Goal: Information Seeking & Learning: Learn about a topic

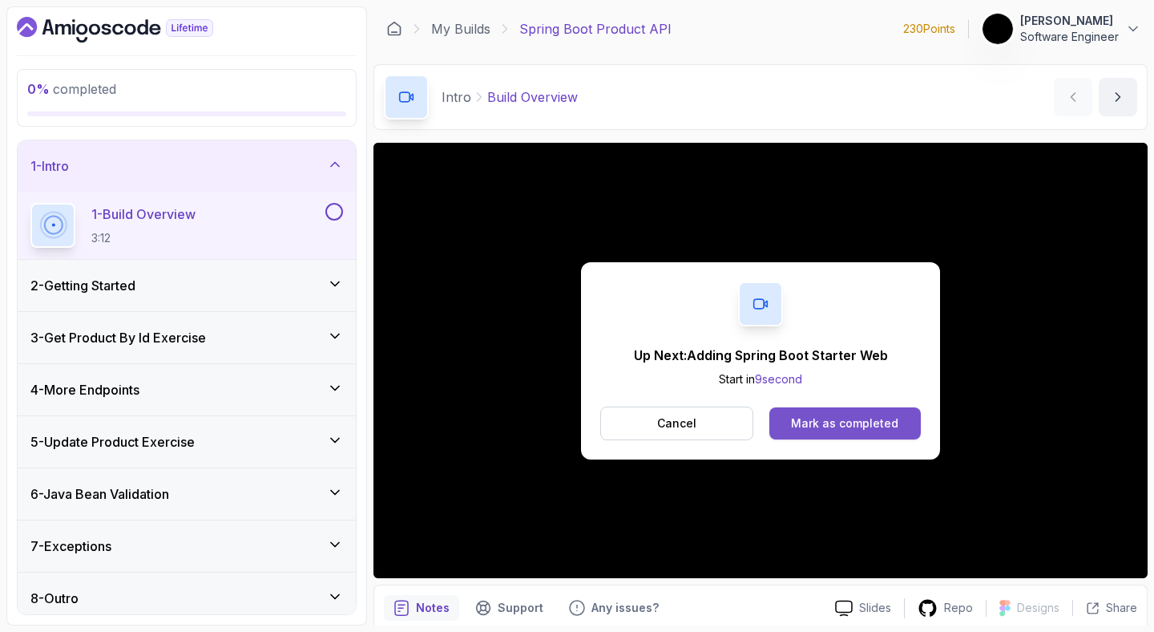
click at [796, 438] on button "Mark as completed" at bounding box center [844, 423] width 151 height 32
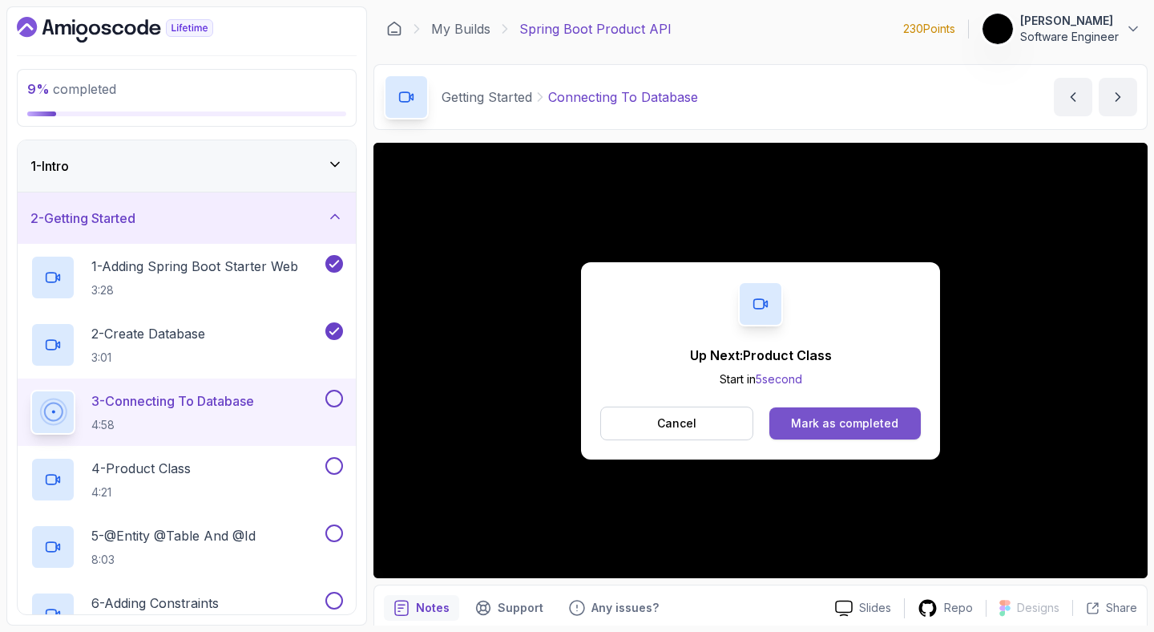
click at [827, 428] on div "Mark as completed" at bounding box center [844, 423] width 107 height 16
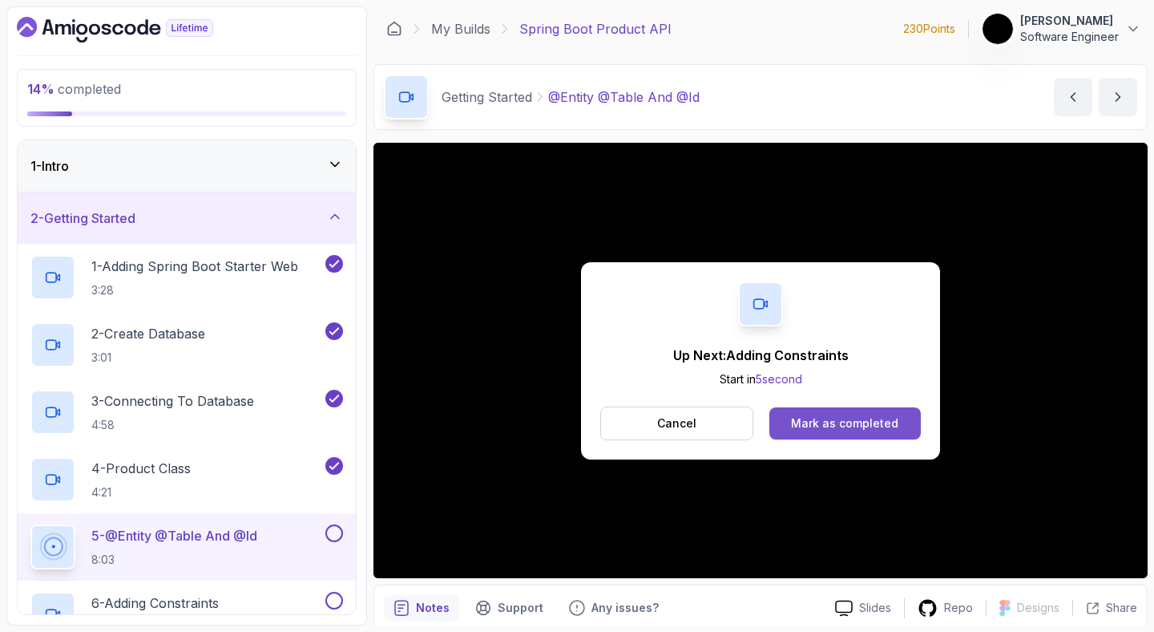
click at [866, 421] on div "Mark as completed" at bounding box center [844, 423] width 107 height 16
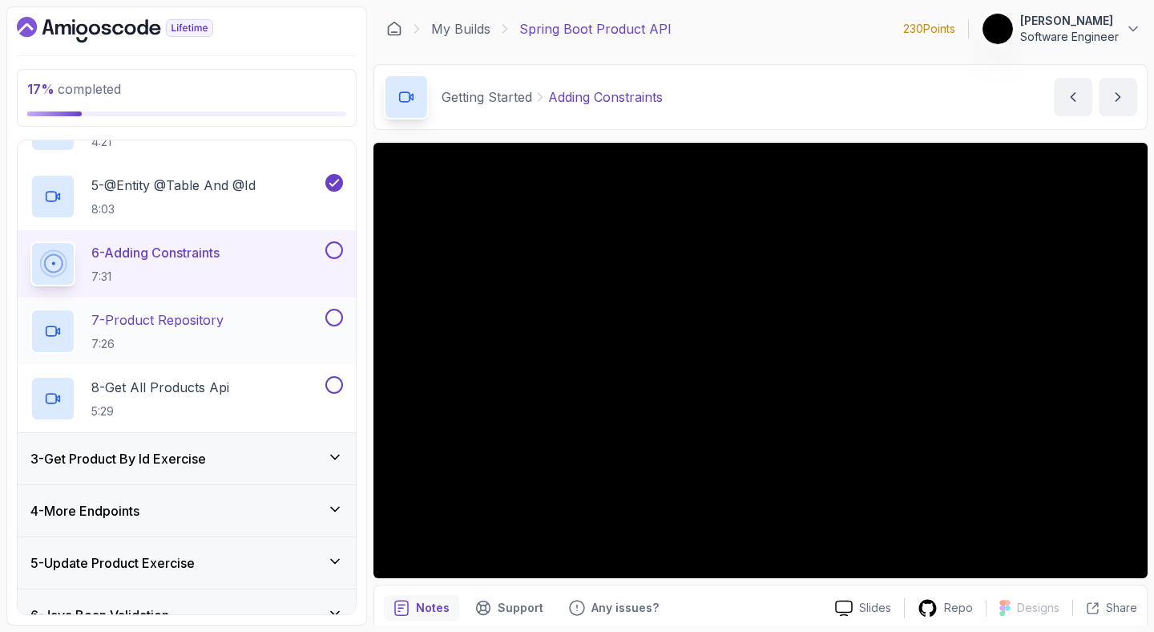
scroll to position [406, 0]
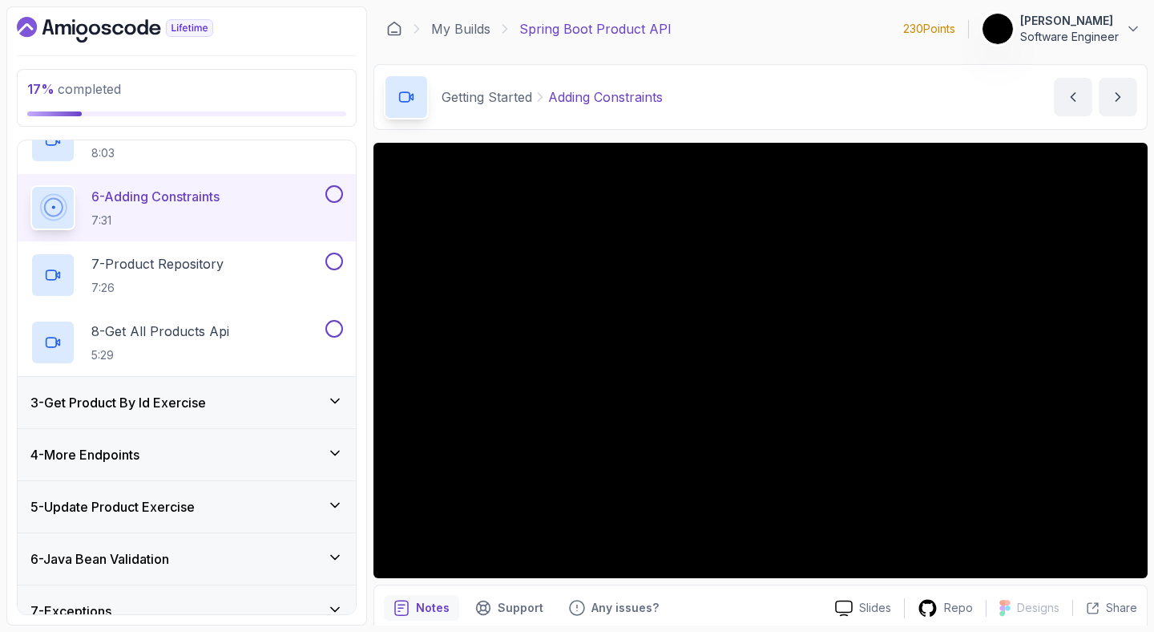
click at [343, 399] on div "3 - Get Product By Id Exercise" at bounding box center [187, 402] width 338 height 51
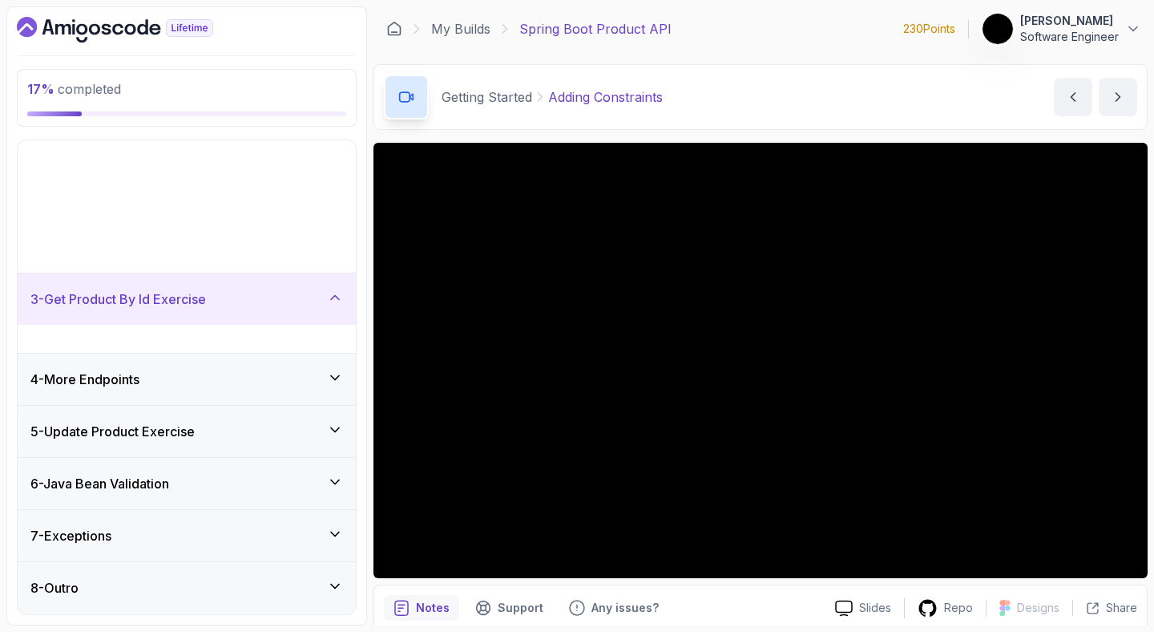
scroll to position [0, 0]
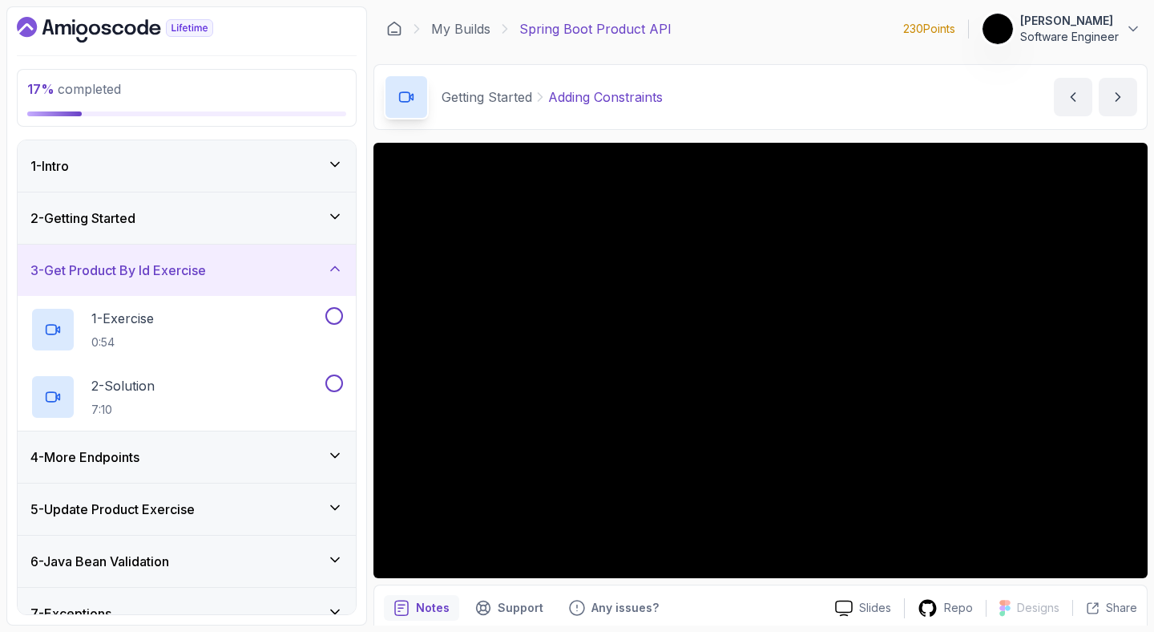
click at [337, 213] on icon at bounding box center [335, 216] width 16 height 16
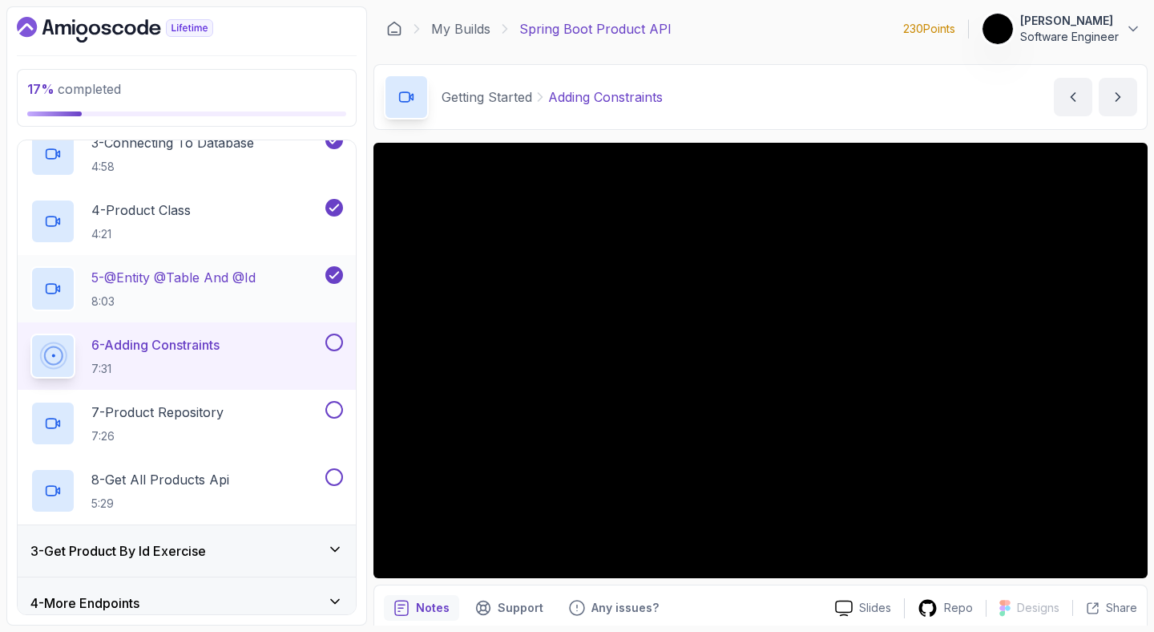
scroll to position [266, 0]
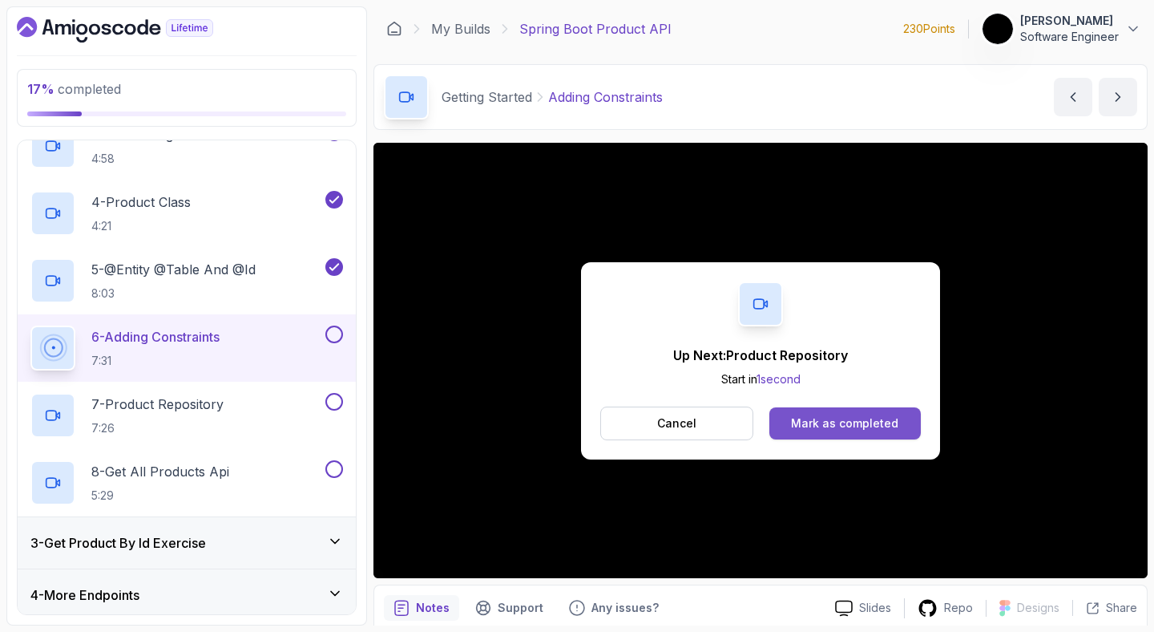
click at [898, 425] on button "Mark as completed" at bounding box center [844, 423] width 151 height 32
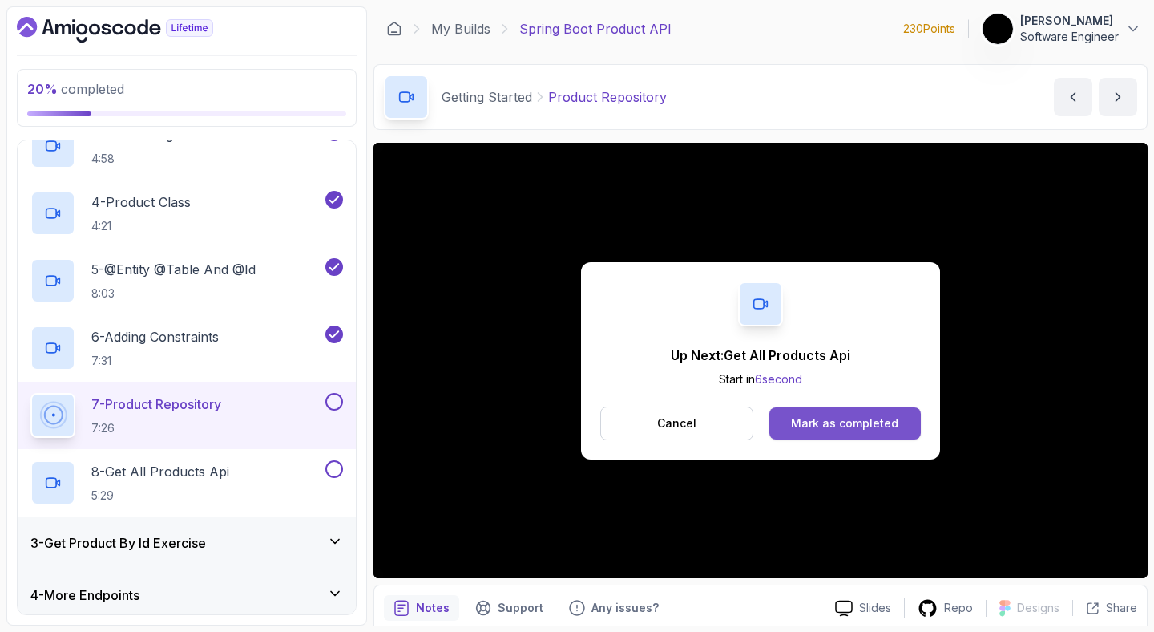
click at [857, 432] on button "Mark as completed" at bounding box center [844, 423] width 151 height 32
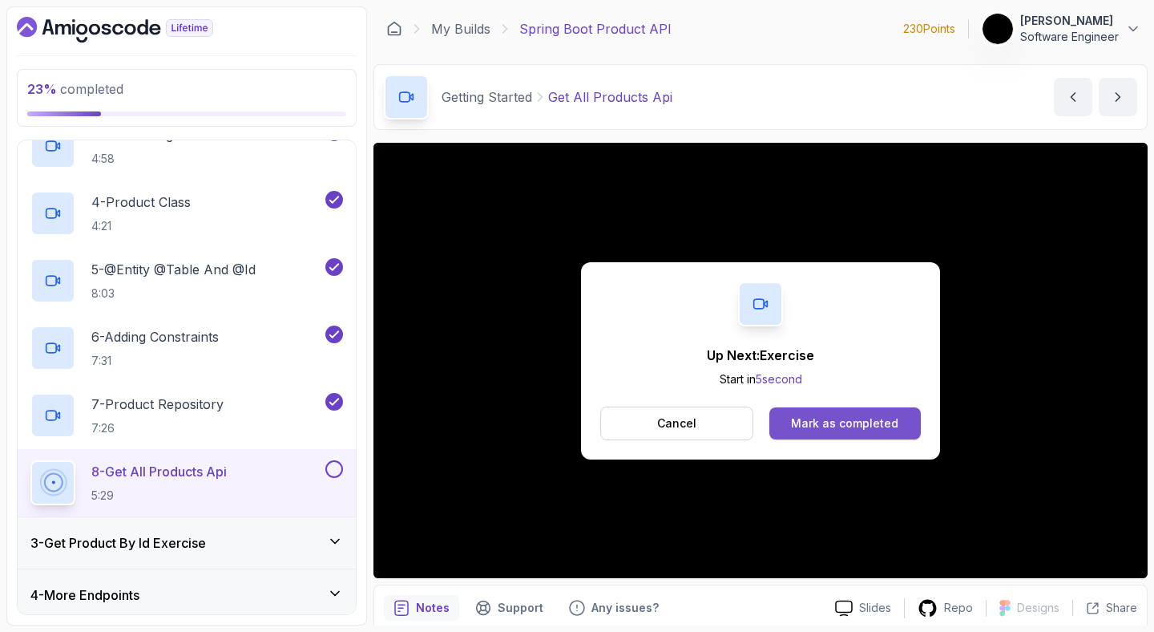
click at [833, 422] on div "Mark as completed" at bounding box center [844, 423] width 107 height 16
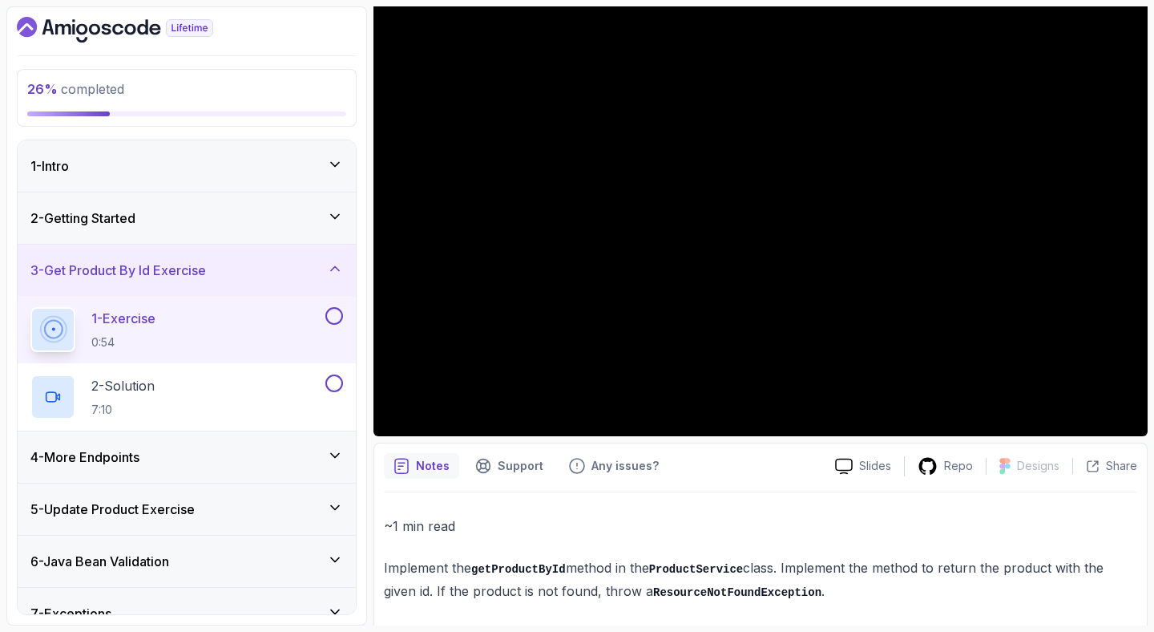
scroll to position [151, 0]
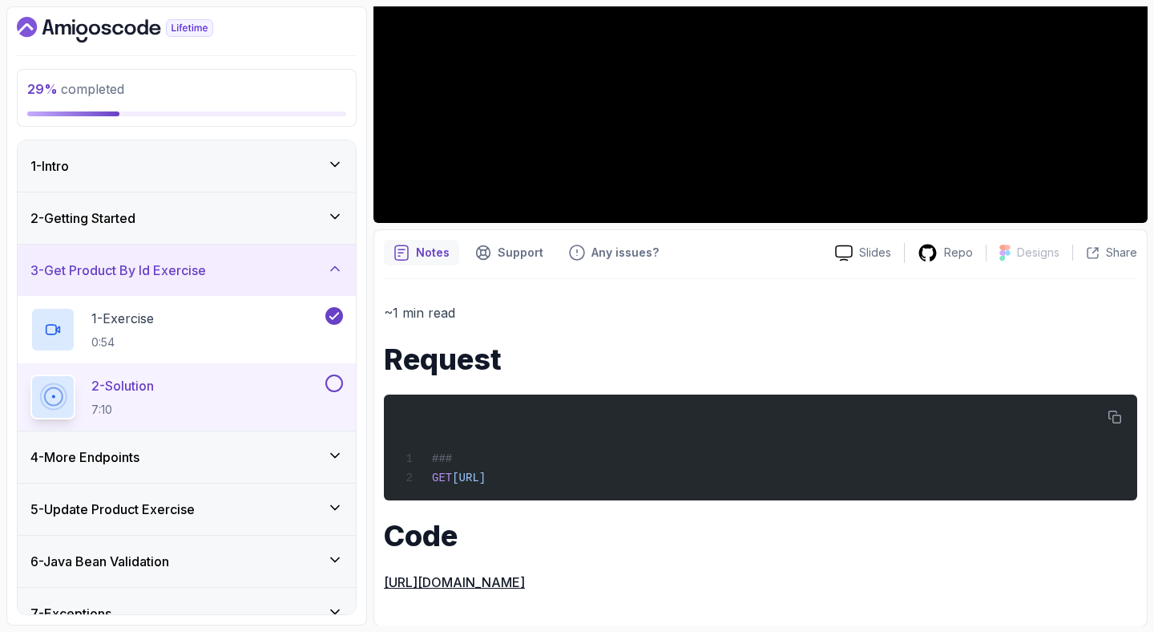
scroll to position [358, 0]
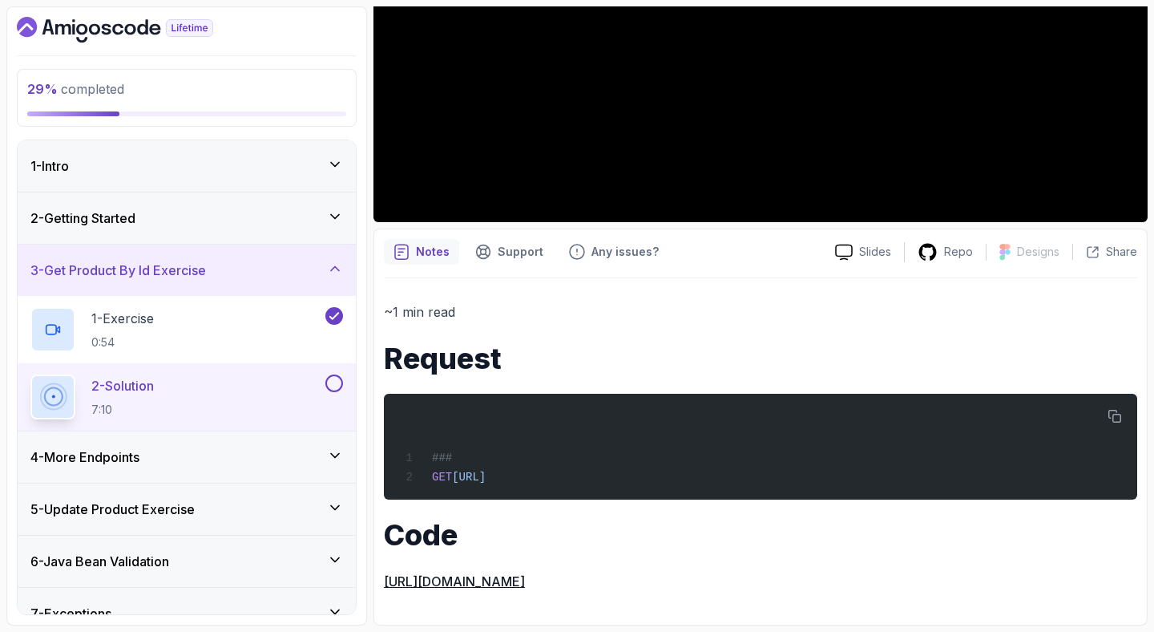
click at [525, 581] on link "[URL][DOMAIN_NAME]" at bounding box center [454, 581] width 141 height 16
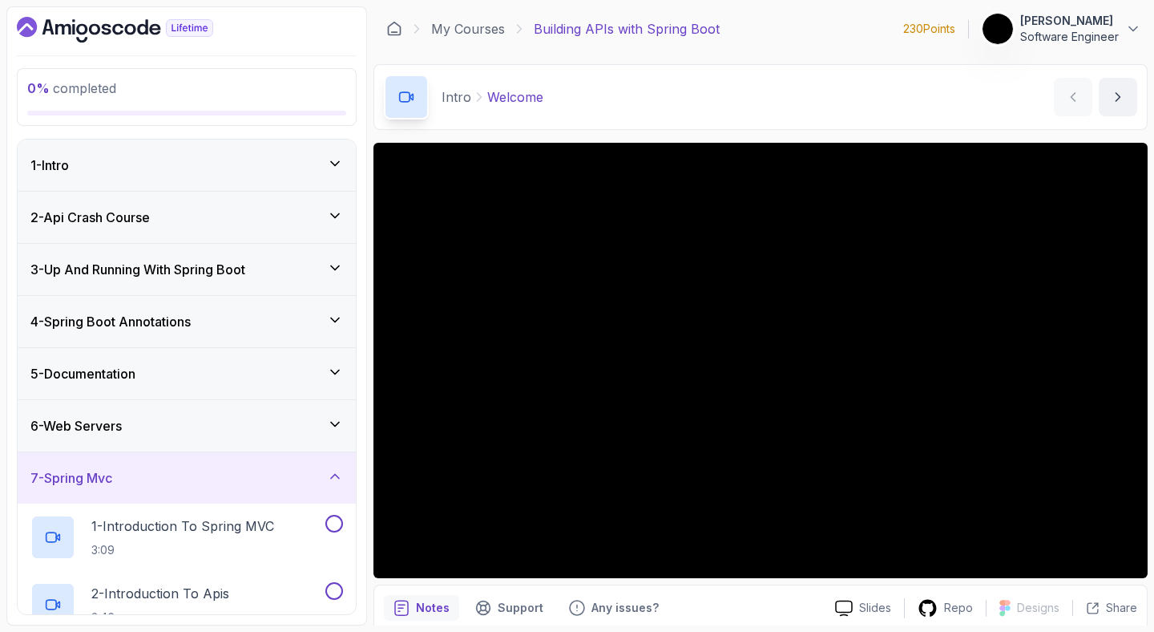
click at [190, 157] on div "1 - Intro" at bounding box center [186, 164] width 313 height 19
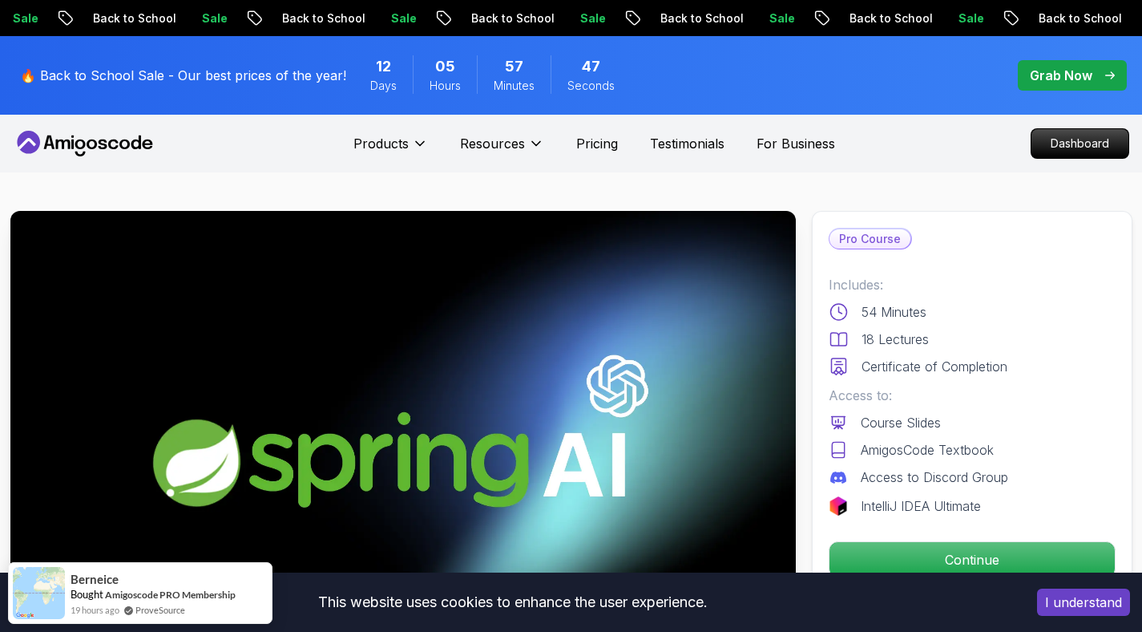
click at [83, 148] on icon at bounding box center [80, 144] width 10 height 10
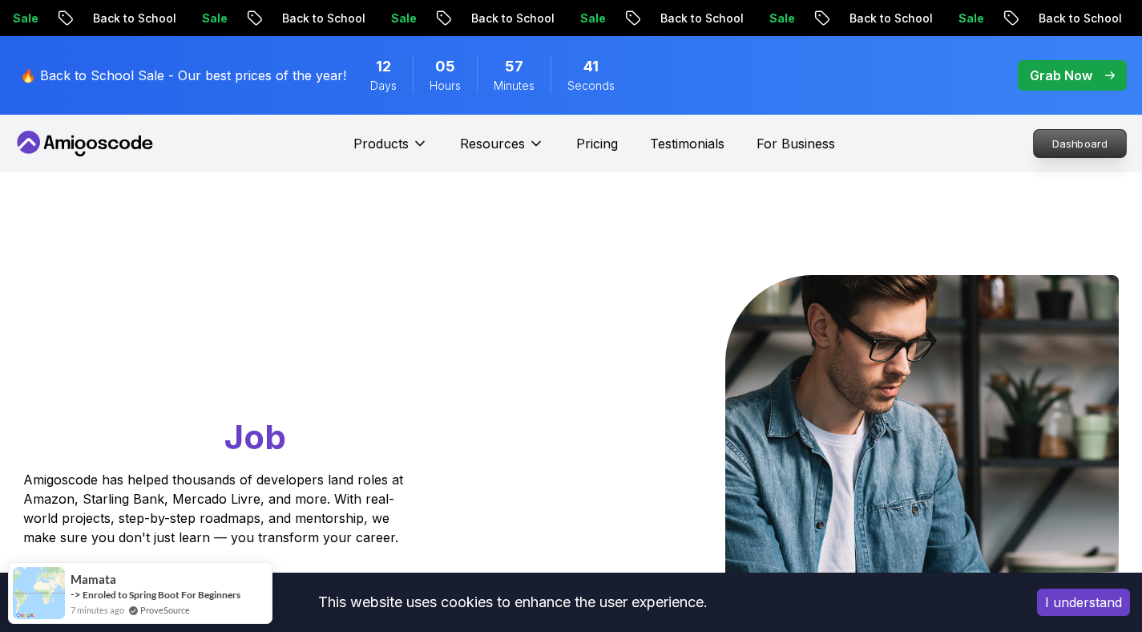
click at [1077, 143] on p "Dashboard" at bounding box center [1080, 143] width 92 height 27
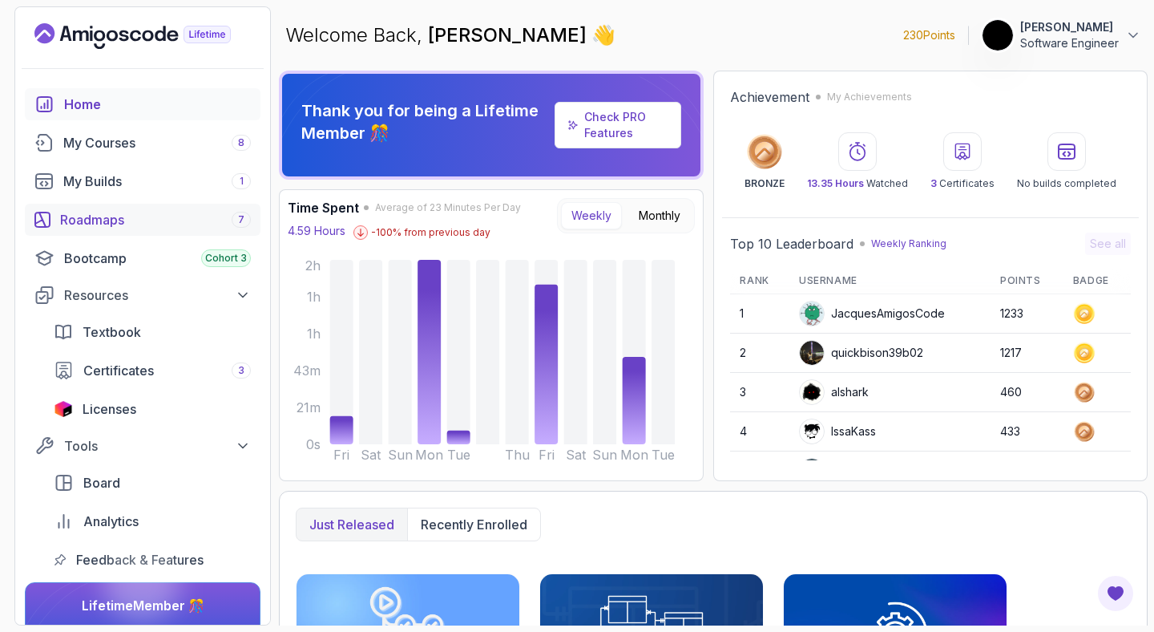
click at [141, 230] on link "Roadmaps 7" at bounding box center [143, 220] width 236 height 32
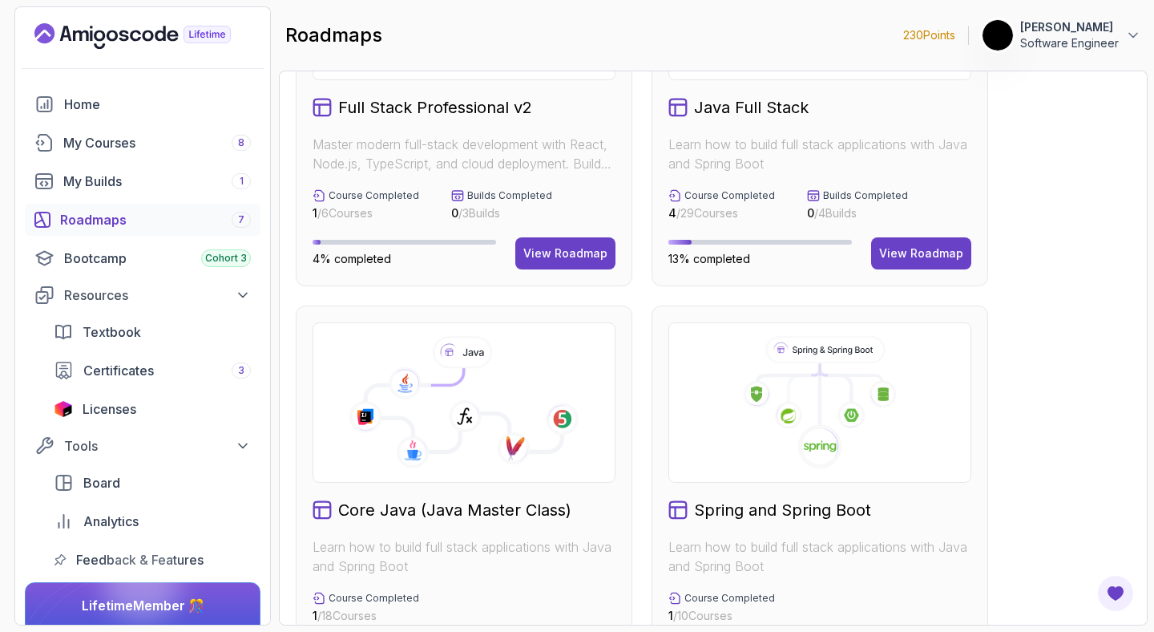
scroll to position [188, 0]
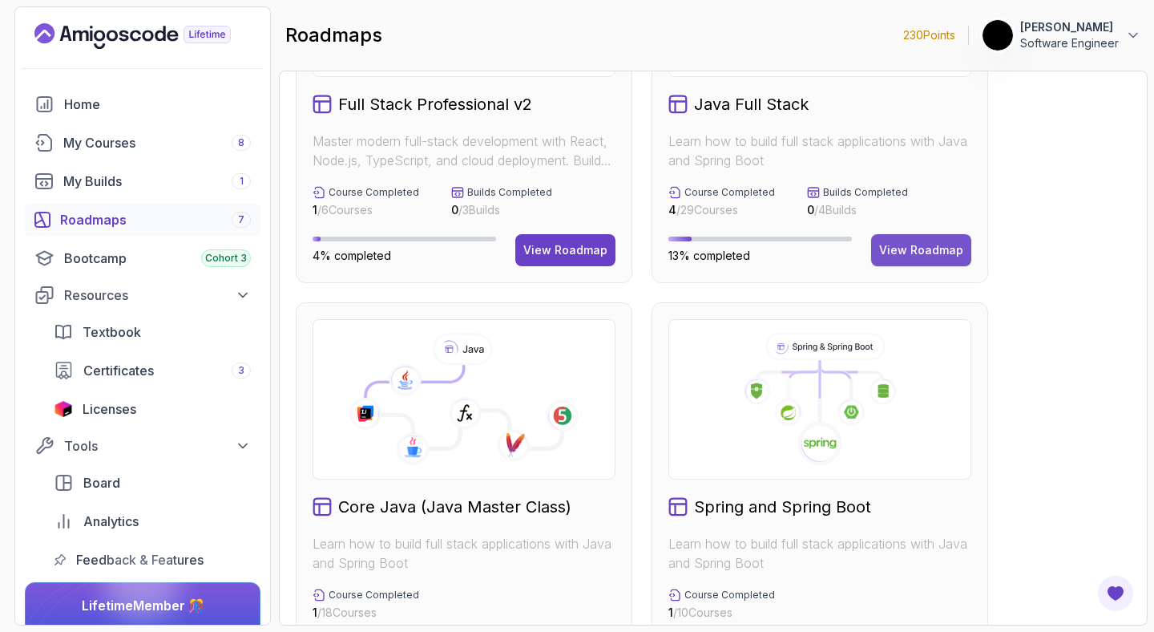
click at [919, 244] on div "View Roadmap" at bounding box center [921, 250] width 84 height 16
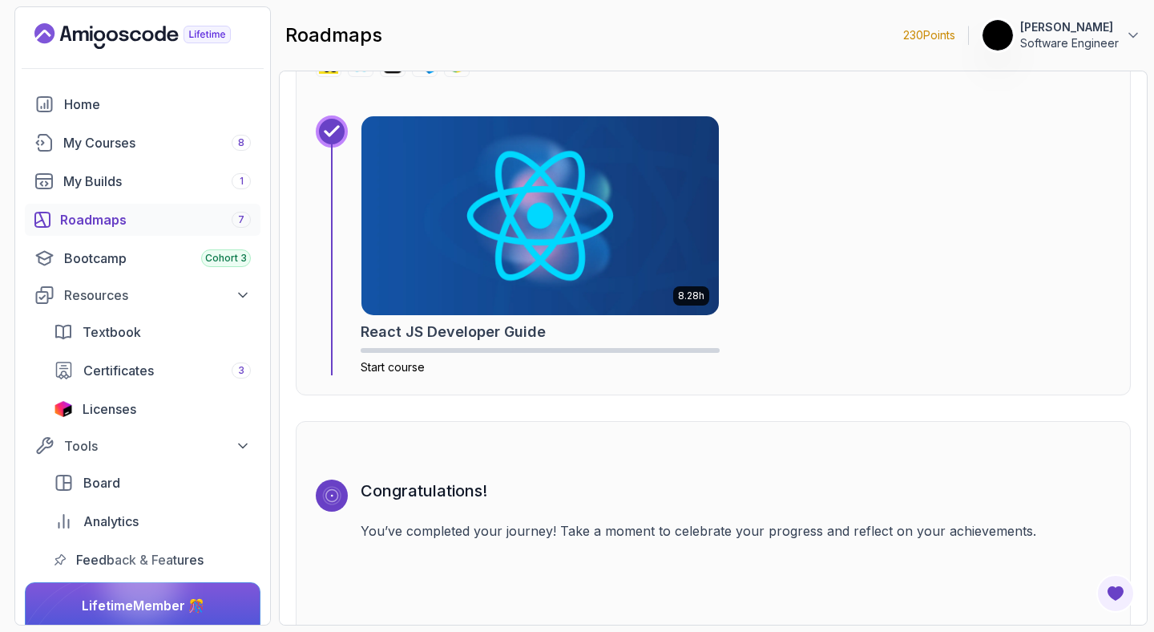
scroll to position [11689, 0]
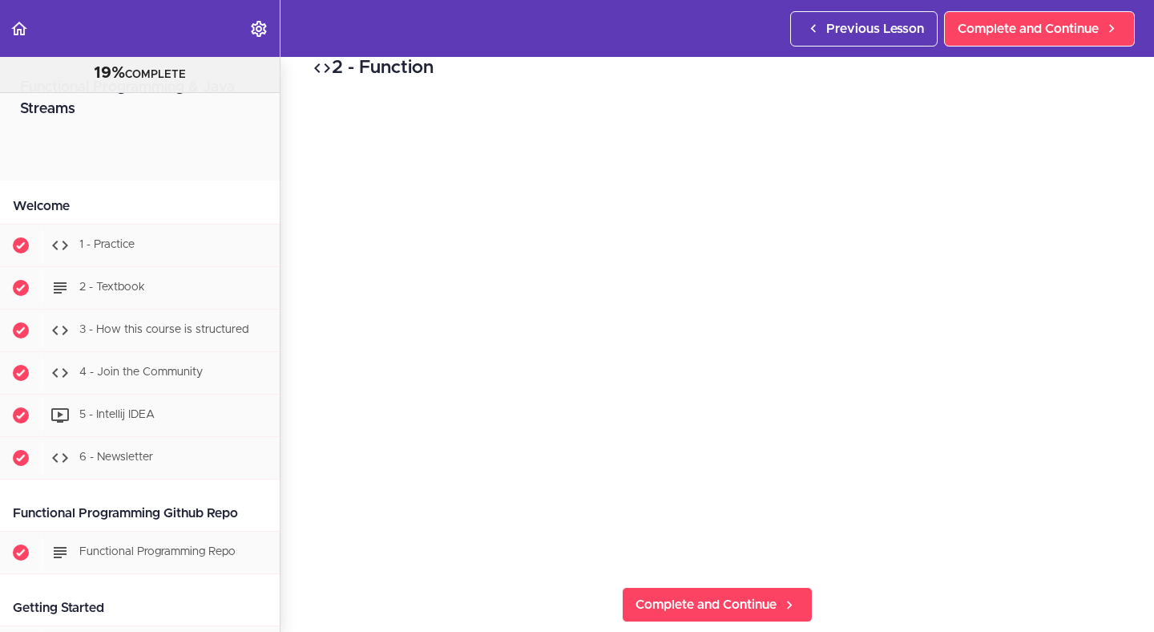
scroll to position [1214, 0]
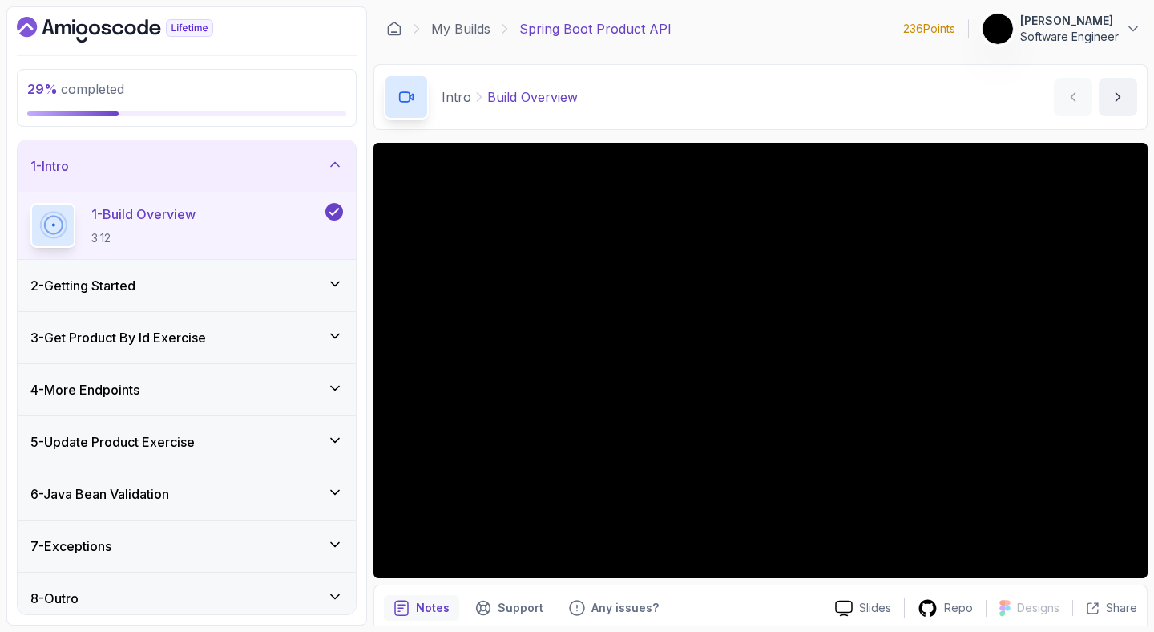
scroll to position [10, 0]
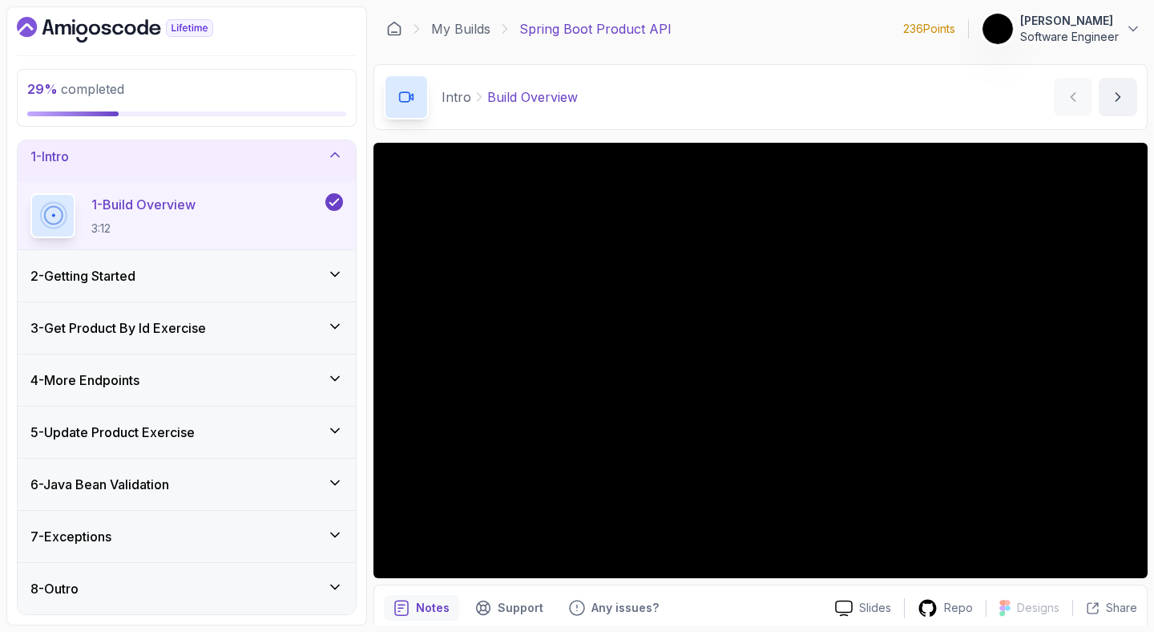
click at [244, 435] on div "5 - Update Product Exercise" at bounding box center [186, 431] width 313 height 19
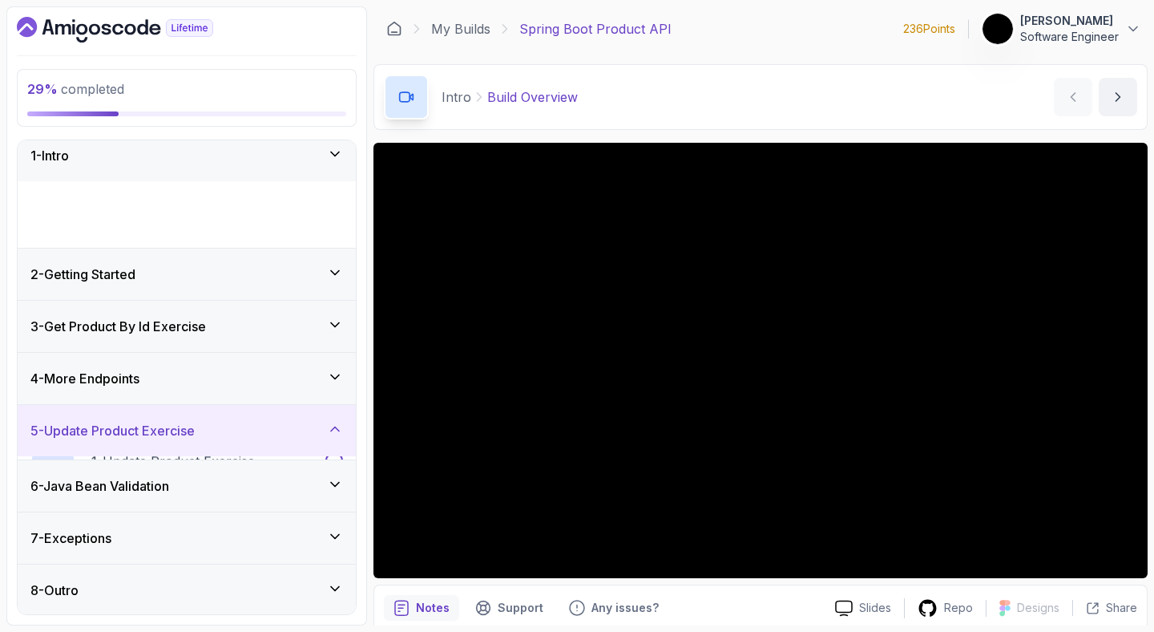
scroll to position [0, 0]
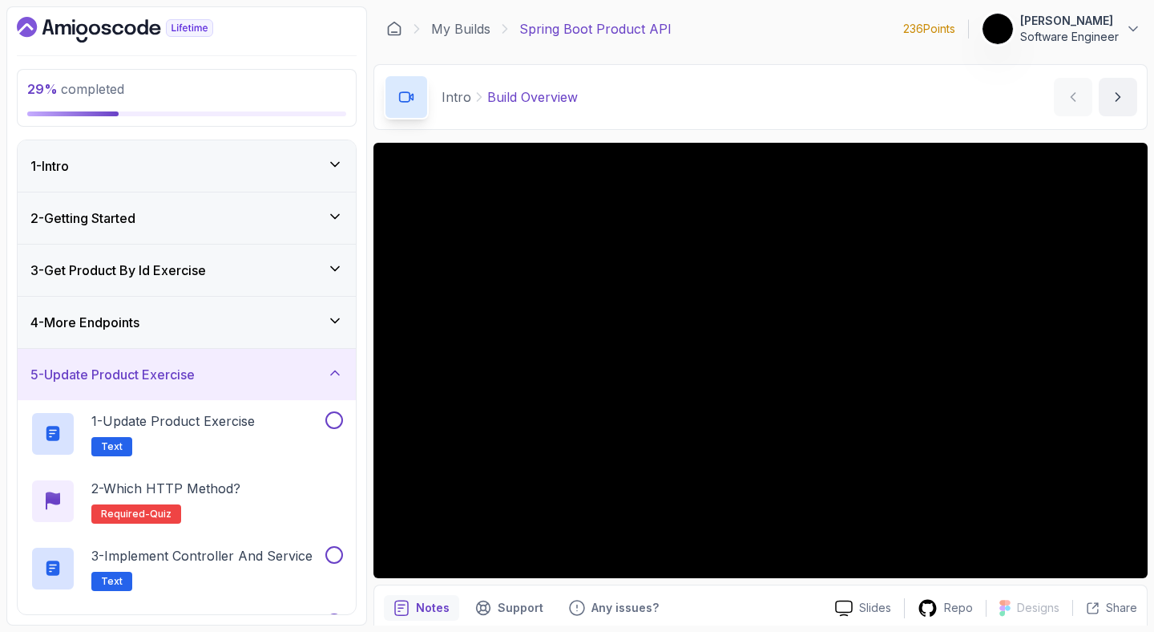
click at [231, 329] on div "4 - More Endpoints" at bounding box center [186, 322] width 313 height 19
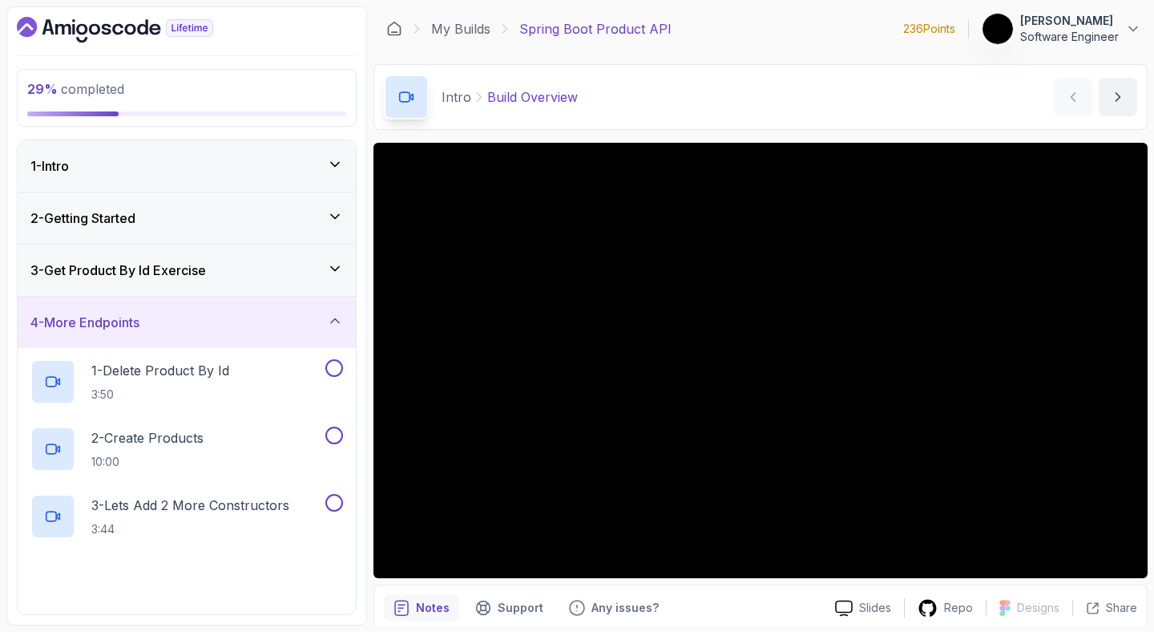
click at [251, 278] on div "3 - Get Product By Id Exercise" at bounding box center [186, 269] width 313 height 19
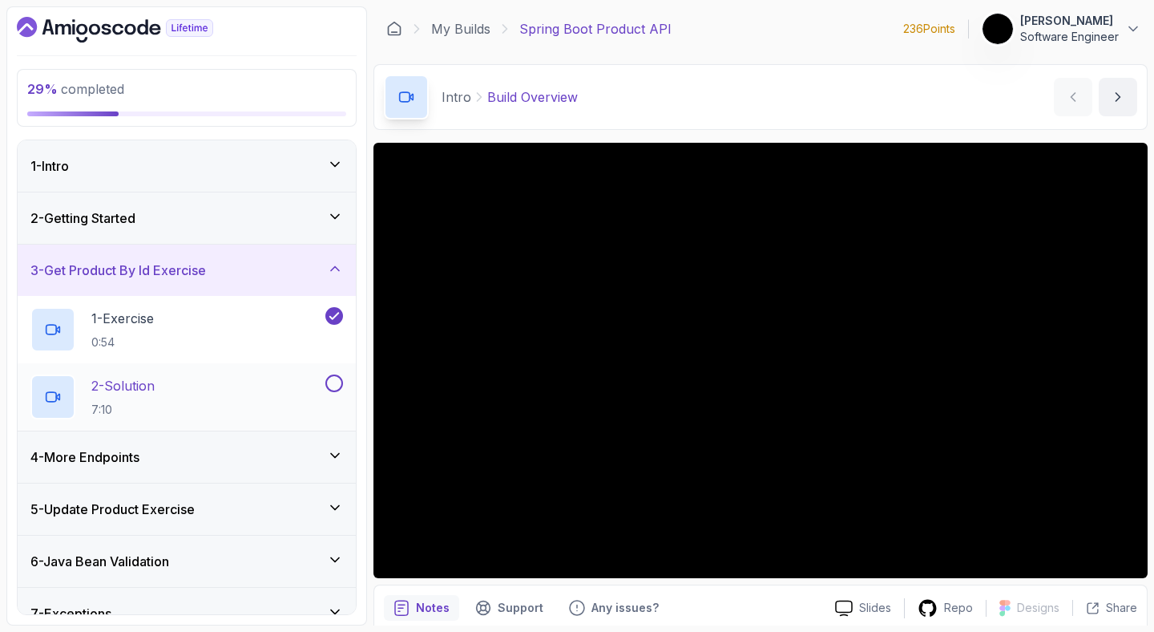
click at [256, 387] on div "2 - Solution 7:10" at bounding box center [176, 396] width 292 height 45
